Goal: Transaction & Acquisition: Register for event/course

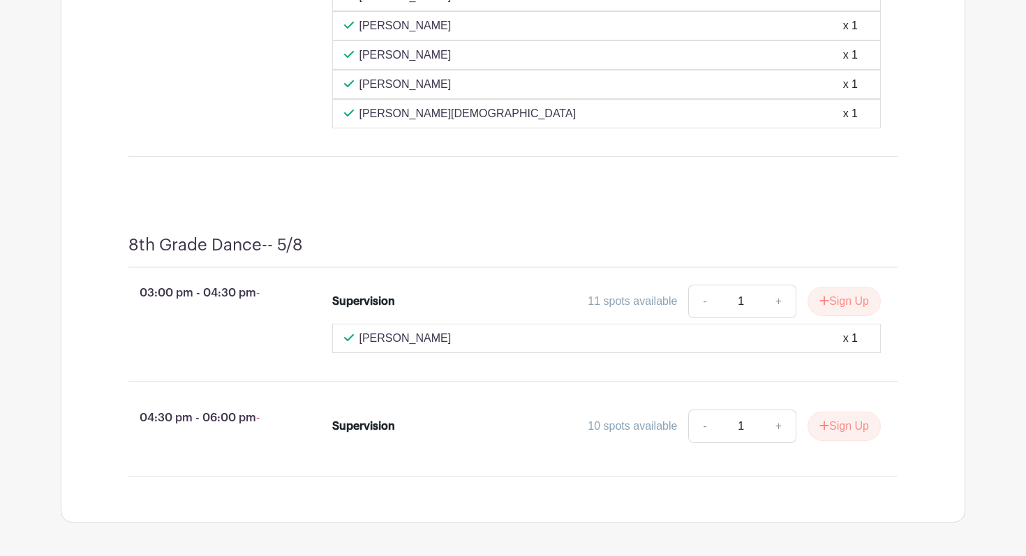
scroll to position [8161, 0]
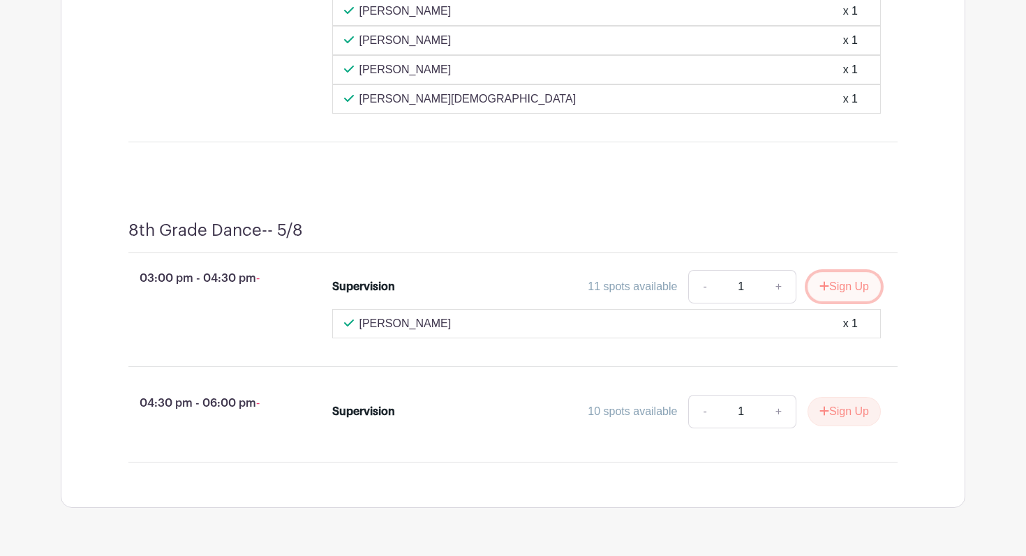
click at [835, 301] on button "Sign Up" at bounding box center [843, 286] width 73 height 29
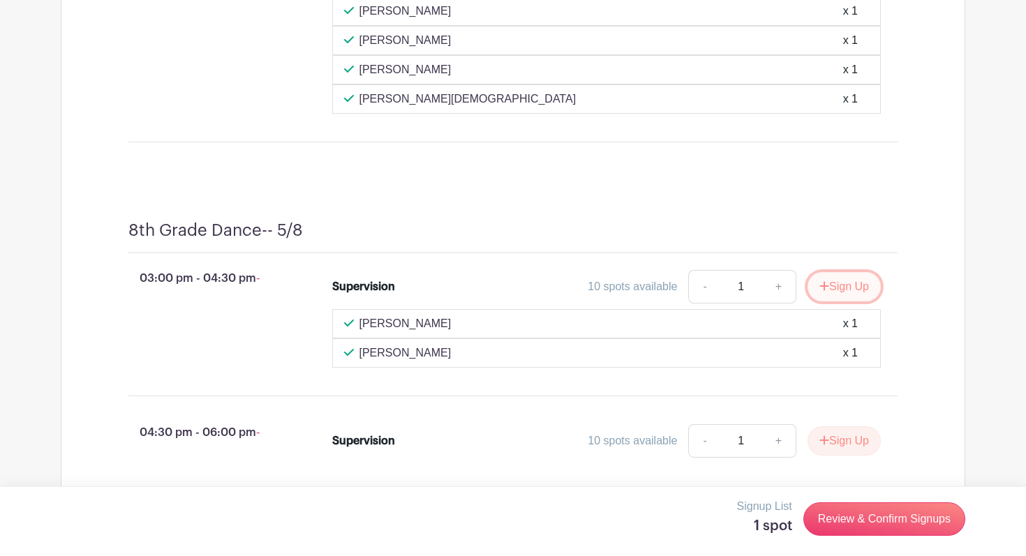
click at [839, 301] on button "Sign Up" at bounding box center [843, 286] width 73 height 29
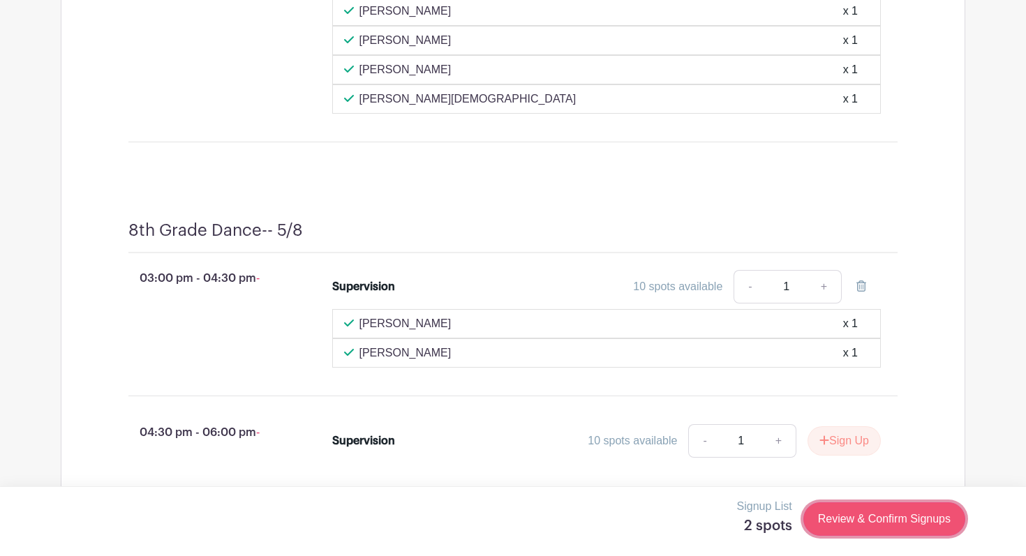
click at [857, 523] on link "Review & Confirm Signups" at bounding box center [884, 518] width 162 height 33
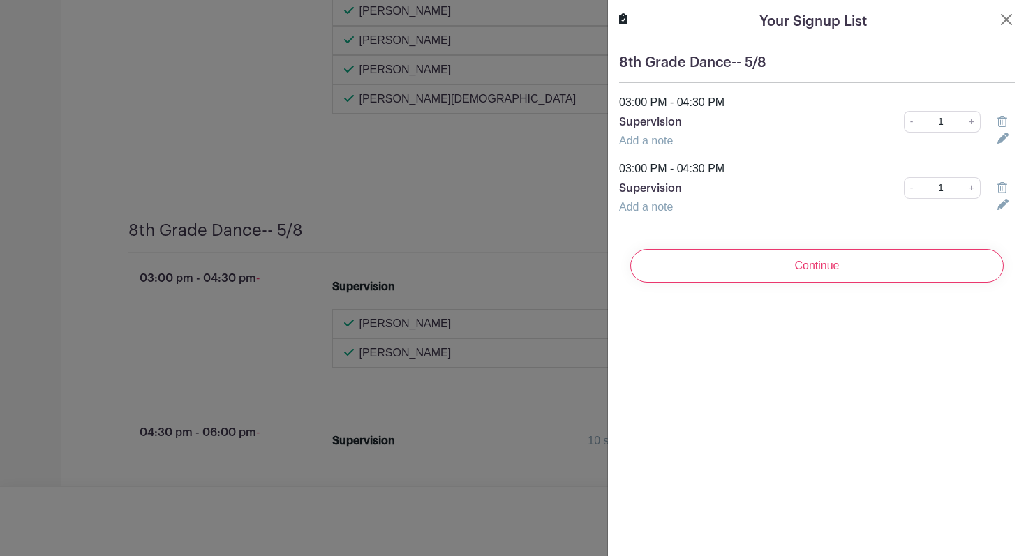
click at [1000, 186] on icon at bounding box center [1002, 187] width 10 height 11
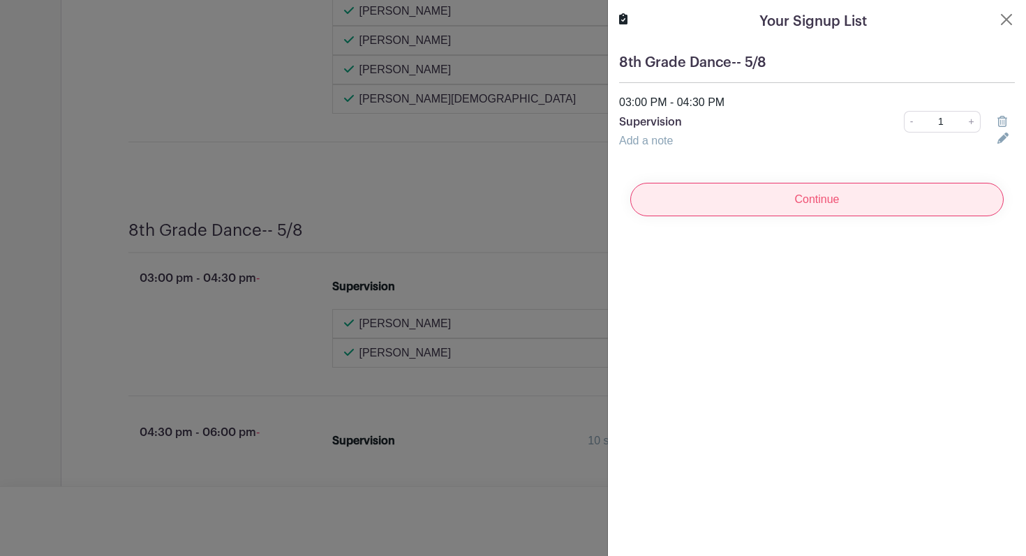
click at [851, 199] on input "Continue" at bounding box center [816, 199] width 373 height 33
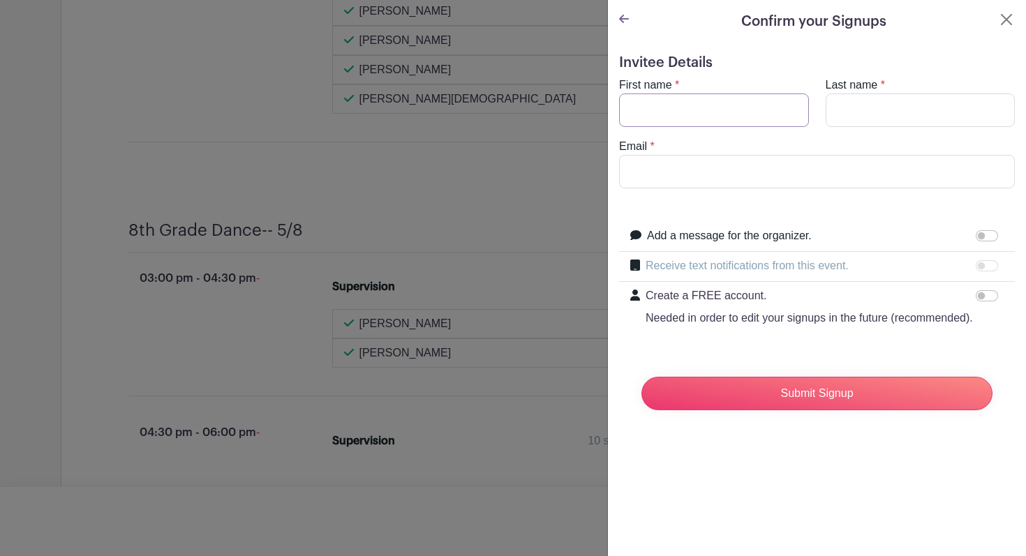
click at [661, 116] on input "First name" at bounding box center [714, 109] width 190 height 33
type input "terry"
click at [871, 110] on input "Last name" at bounding box center [920, 109] width 190 height 33
type input "Beake"
click at [716, 166] on input "Email" at bounding box center [817, 171] width 396 height 33
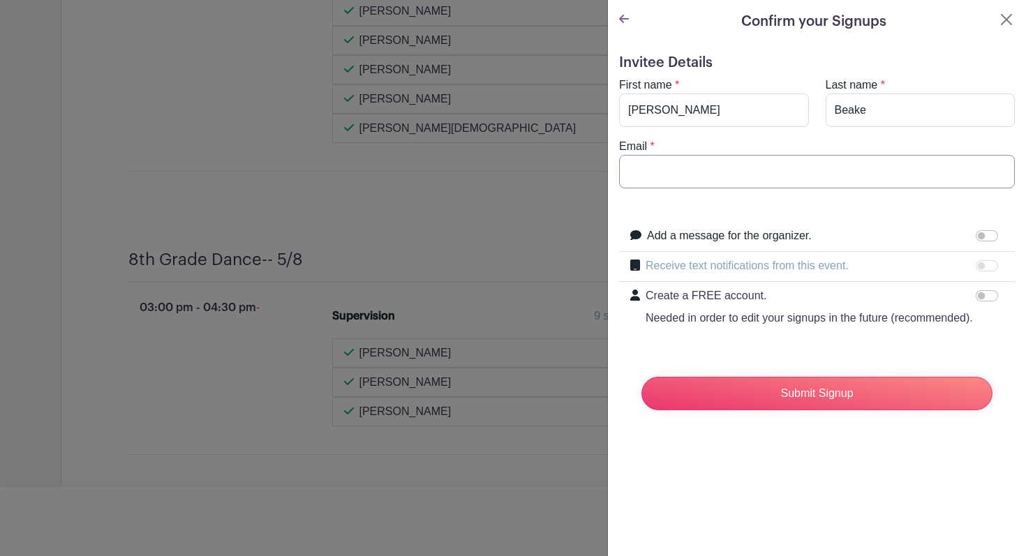
type input "tbeake@rlas-116.org"
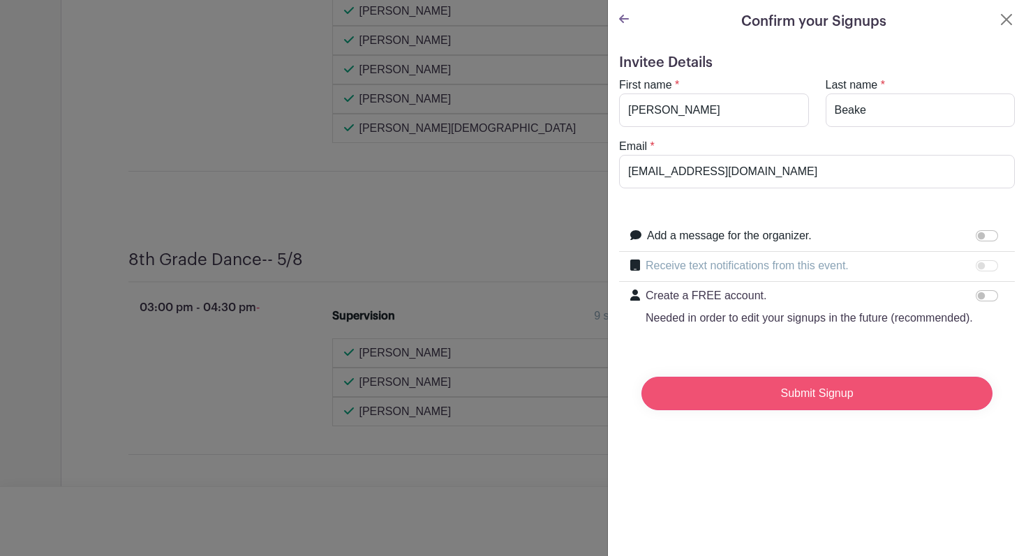
click at [788, 398] on input "Submit Signup" at bounding box center [816, 393] width 351 height 33
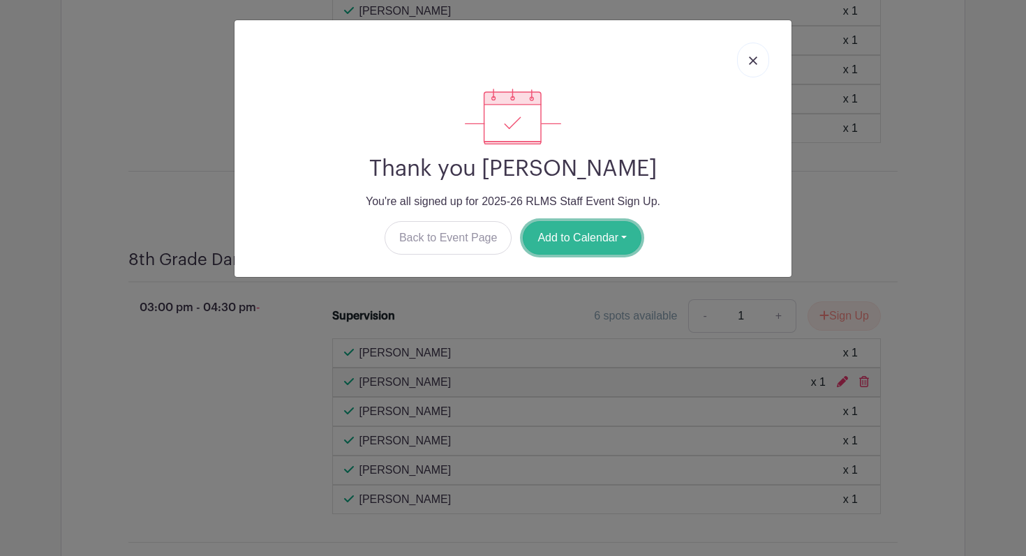
click at [585, 239] on button "Add to Calendar" at bounding box center [582, 237] width 119 height 33
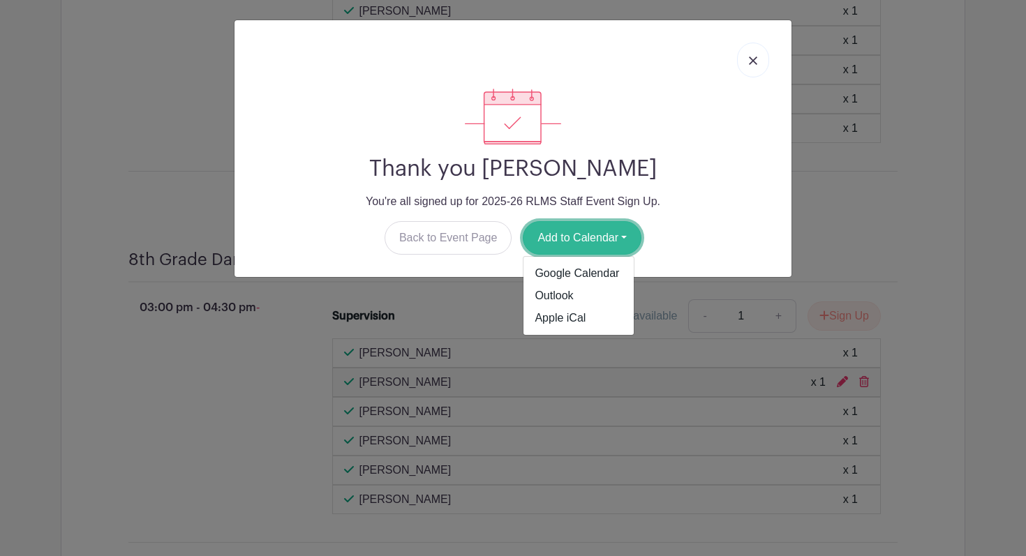
click at [585, 239] on button "Add to Calendar" at bounding box center [582, 237] width 119 height 33
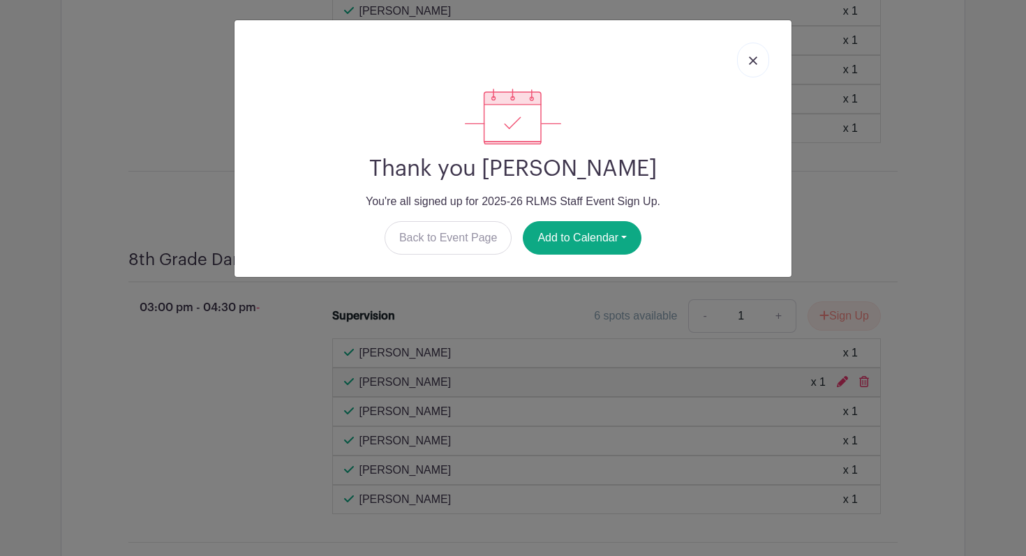
click at [750, 63] on img at bounding box center [753, 61] width 8 height 8
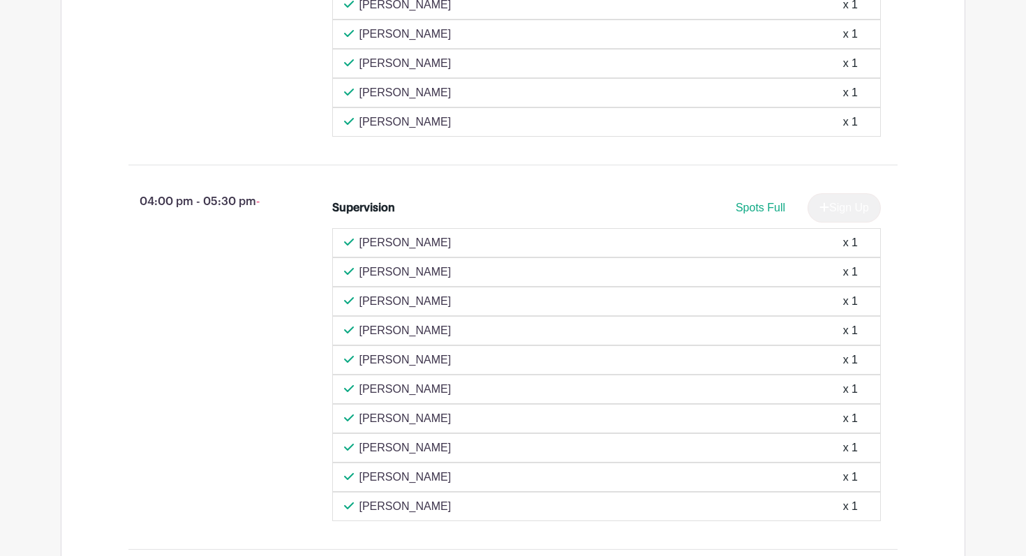
scroll to position [1303, 0]
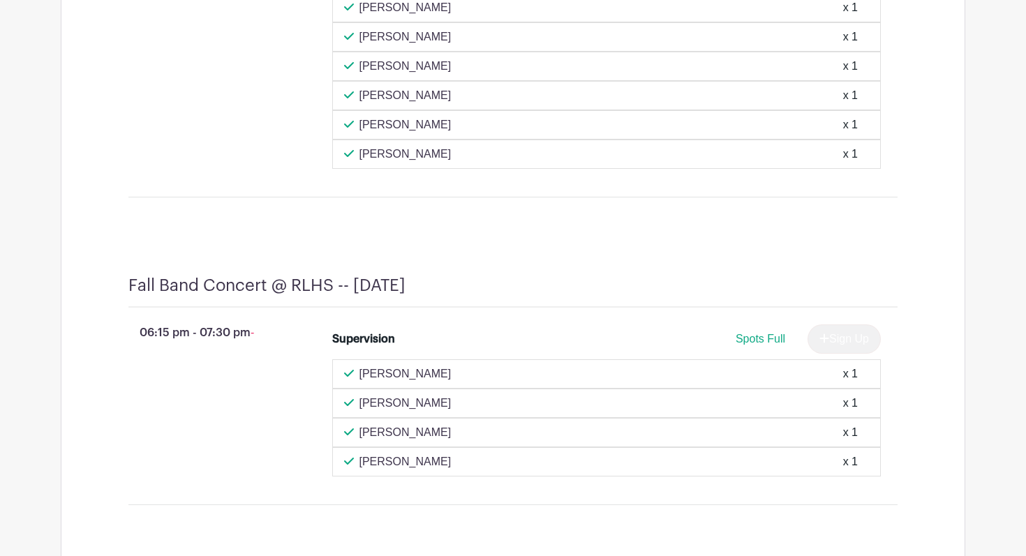
scroll to position [1766, 0]
